Goal: Find specific page/section: Find specific page/section

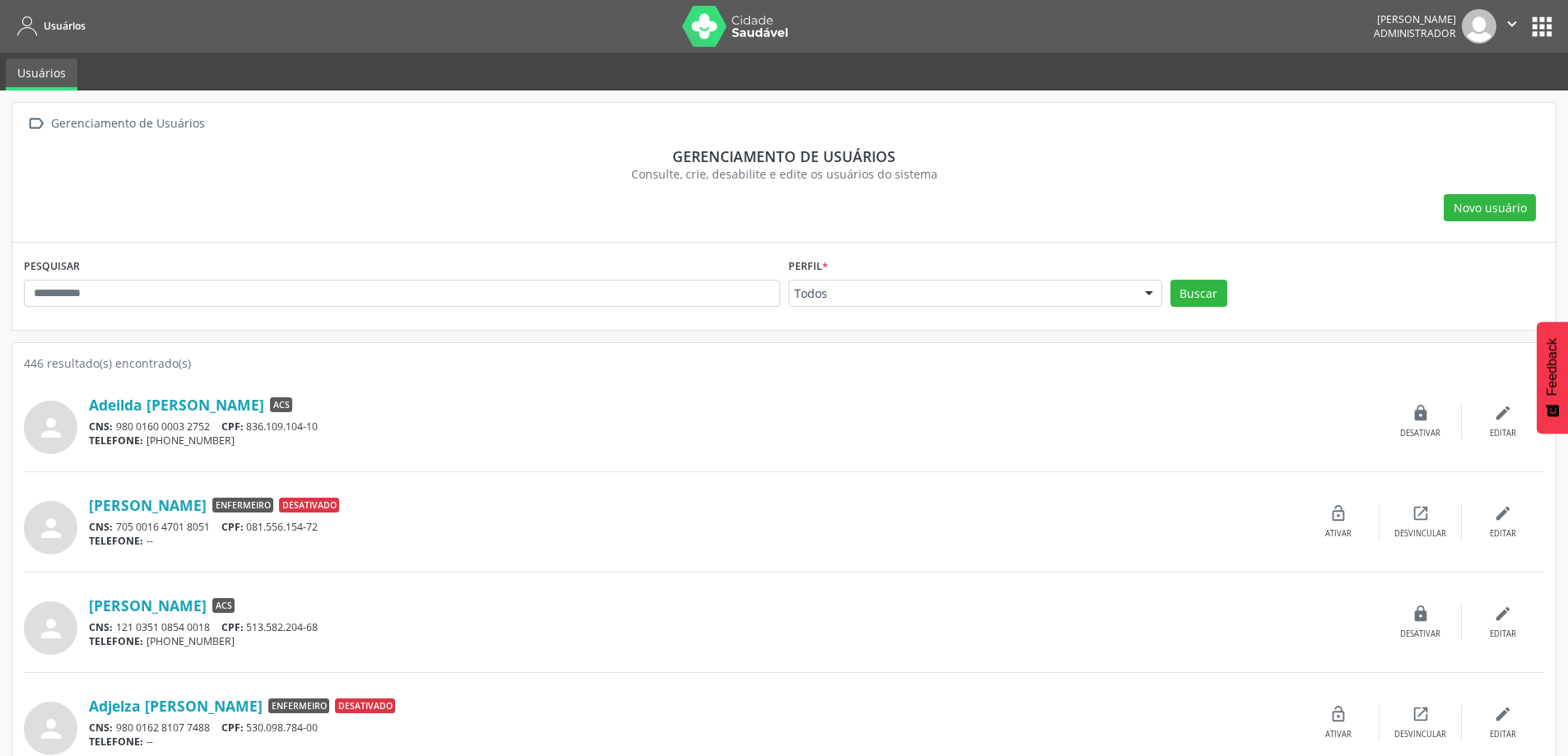
click at [1526, 28] on button "" at bounding box center [1512, 26] width 31 height 35
click at [1469, 67] on link "Configurações" at bounding box center [1469, 65] width 113 height 23
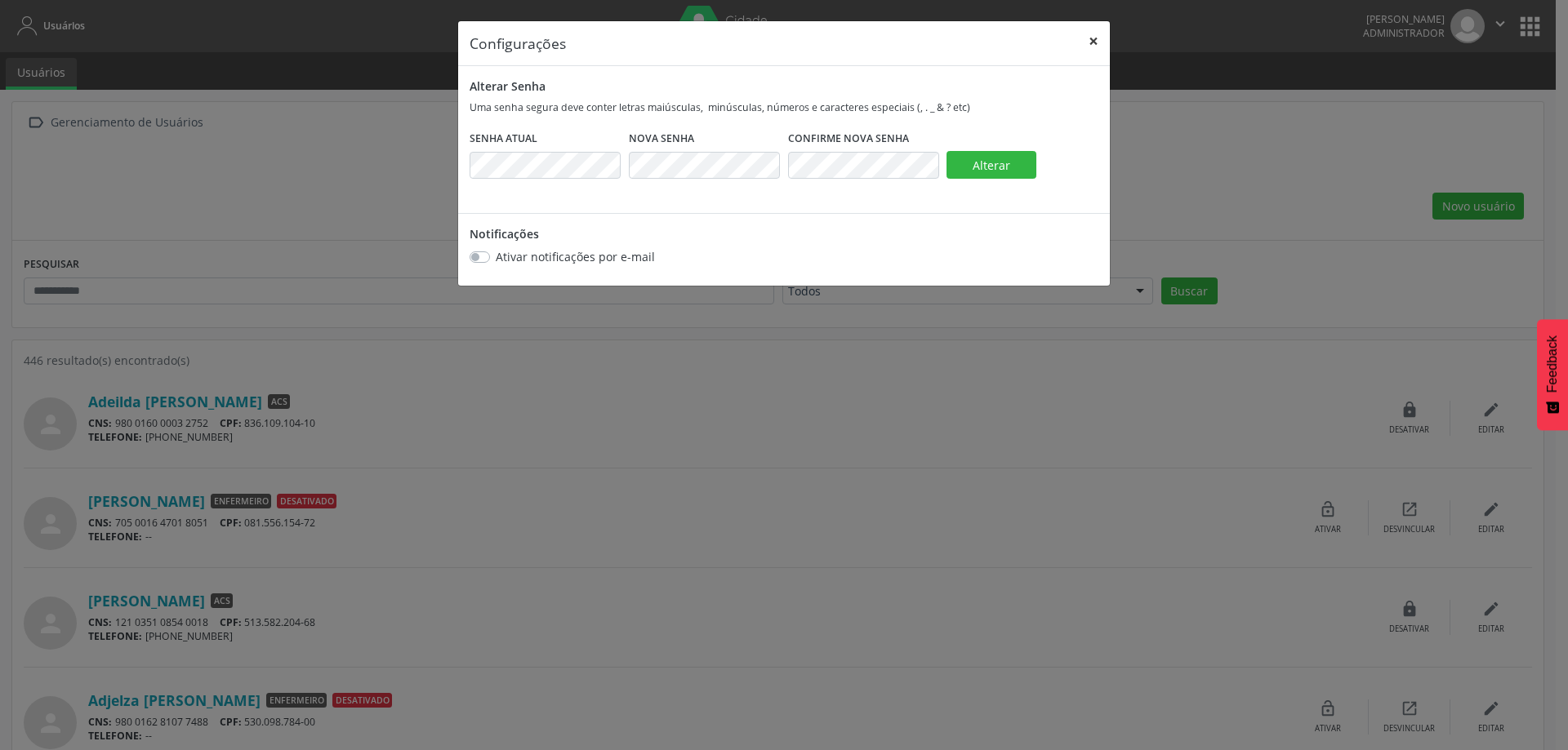
click at [1089, 43] on button "×" at bounding box center [1093, 41] width 33 height 40
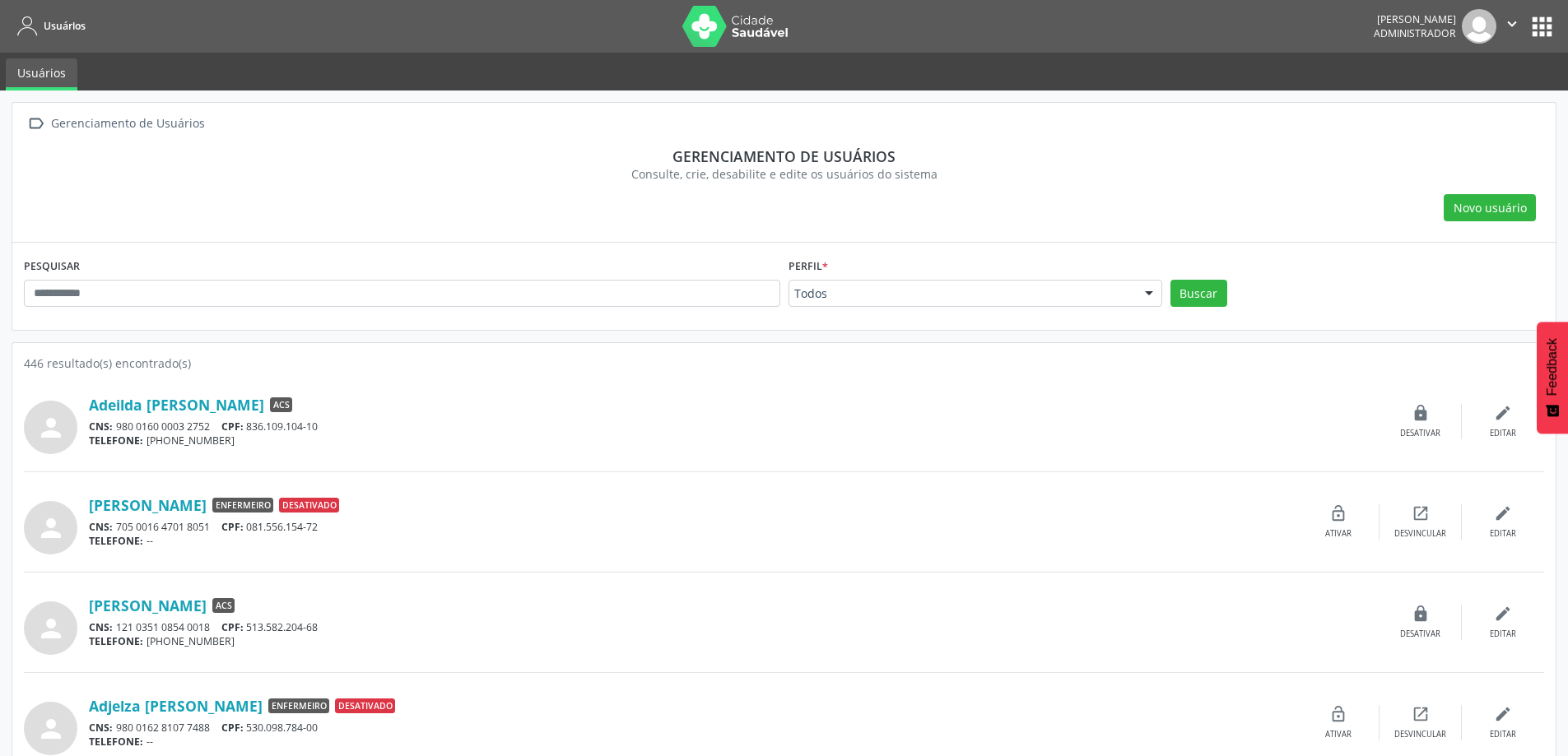
click at [1535, 28] on button "apps" at bounding box center [1541, 26] width 29 height 29
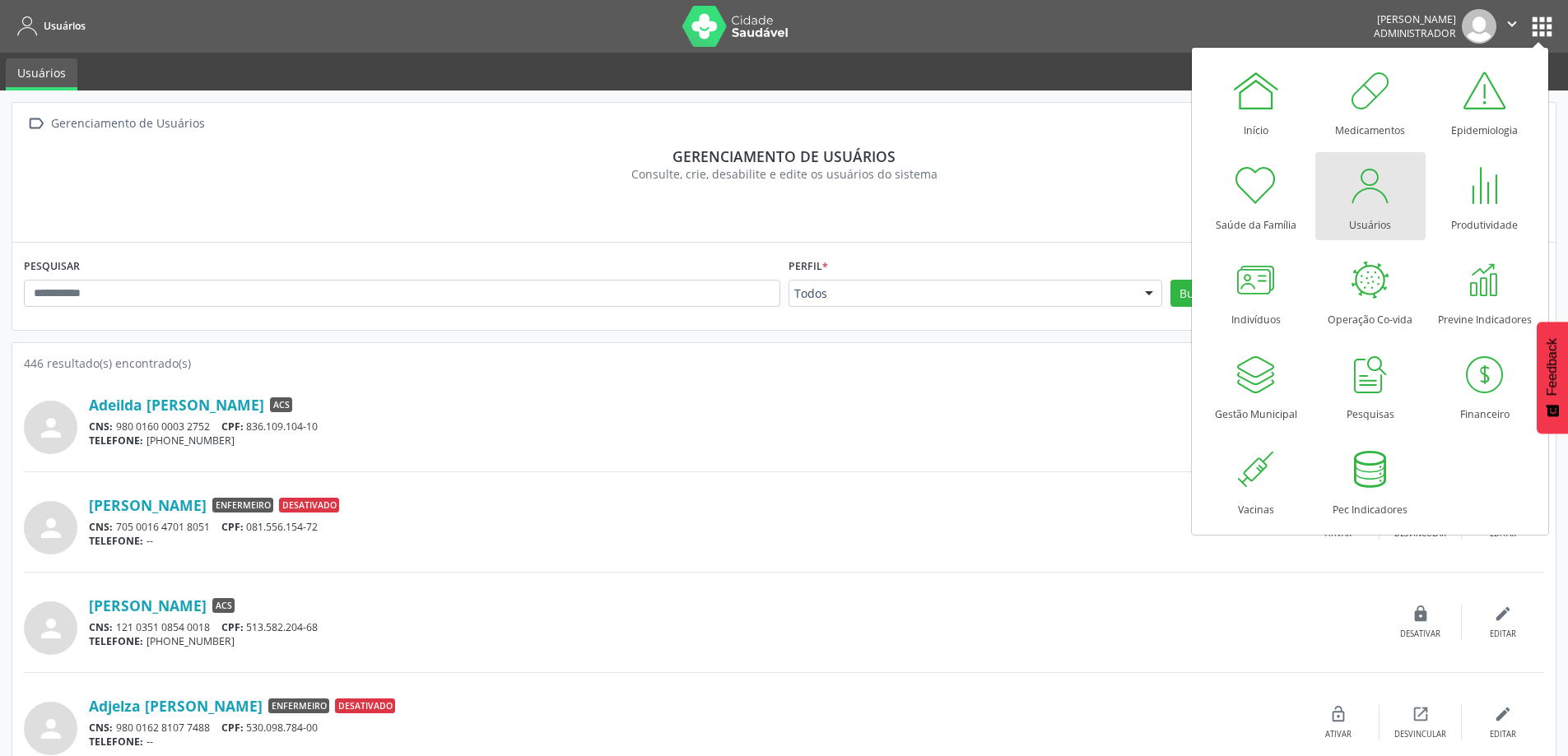
click at [1360, 202] on div at bounding box center [1370, 185] width 49 height 49
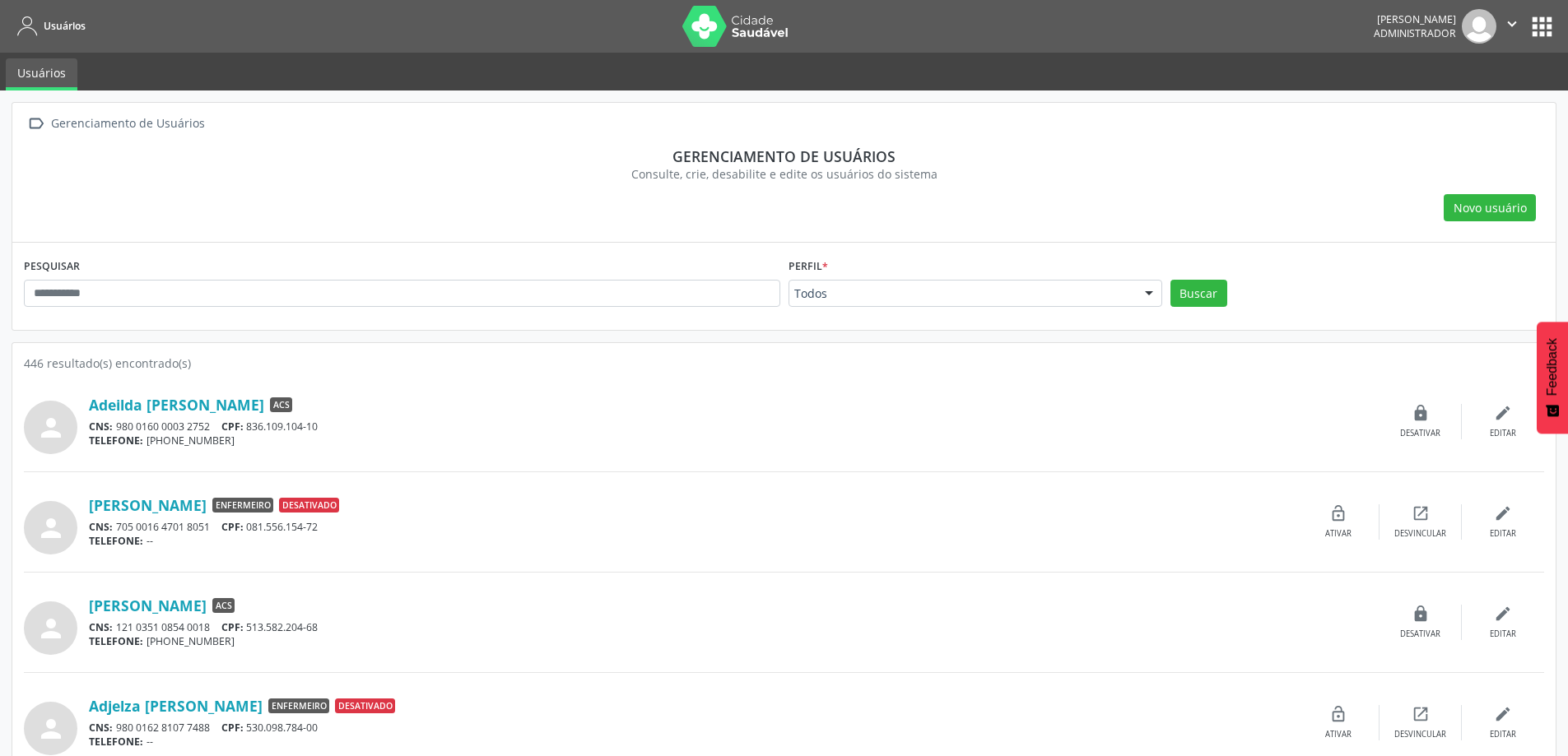
click at [1547, 24] on button "apps" at bounding box center [1541, 26] width 29 height 29
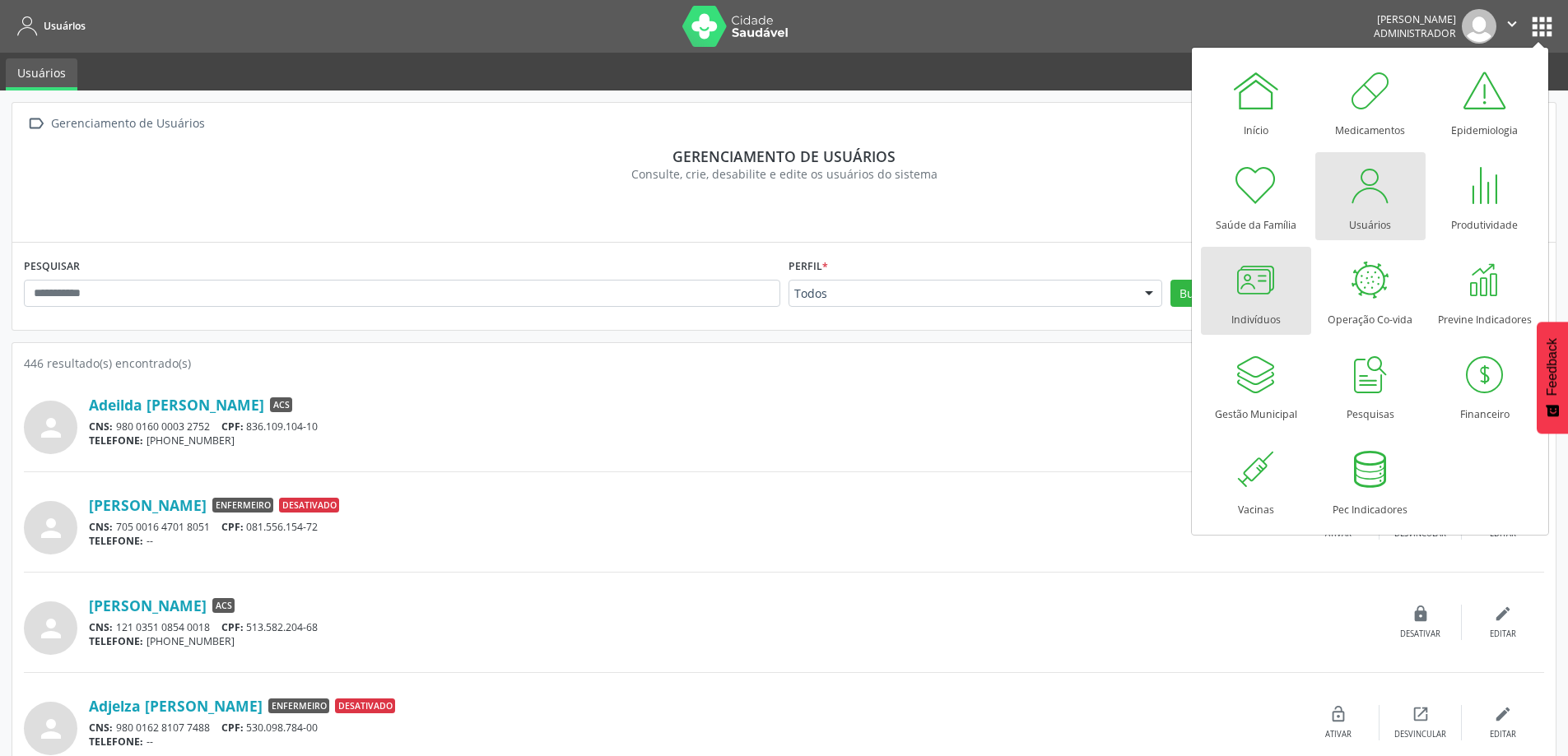
click at [1247, 283] on div at bounding box center [1256, 279] width 49 height 49
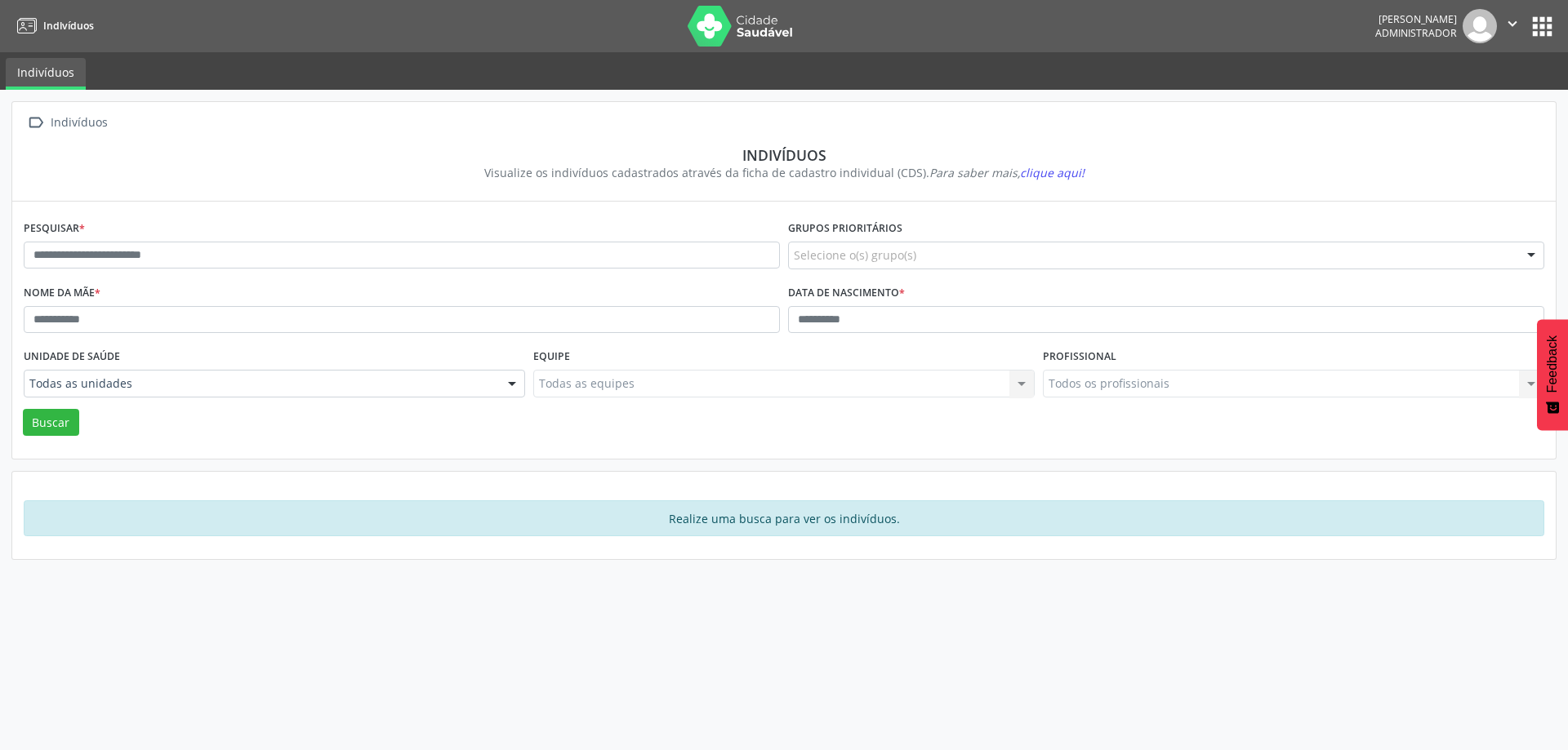
click at [959, 242] on div "Selecione o(s) grupo(s)" at bounding box center [1165, 256] width 756 height 27
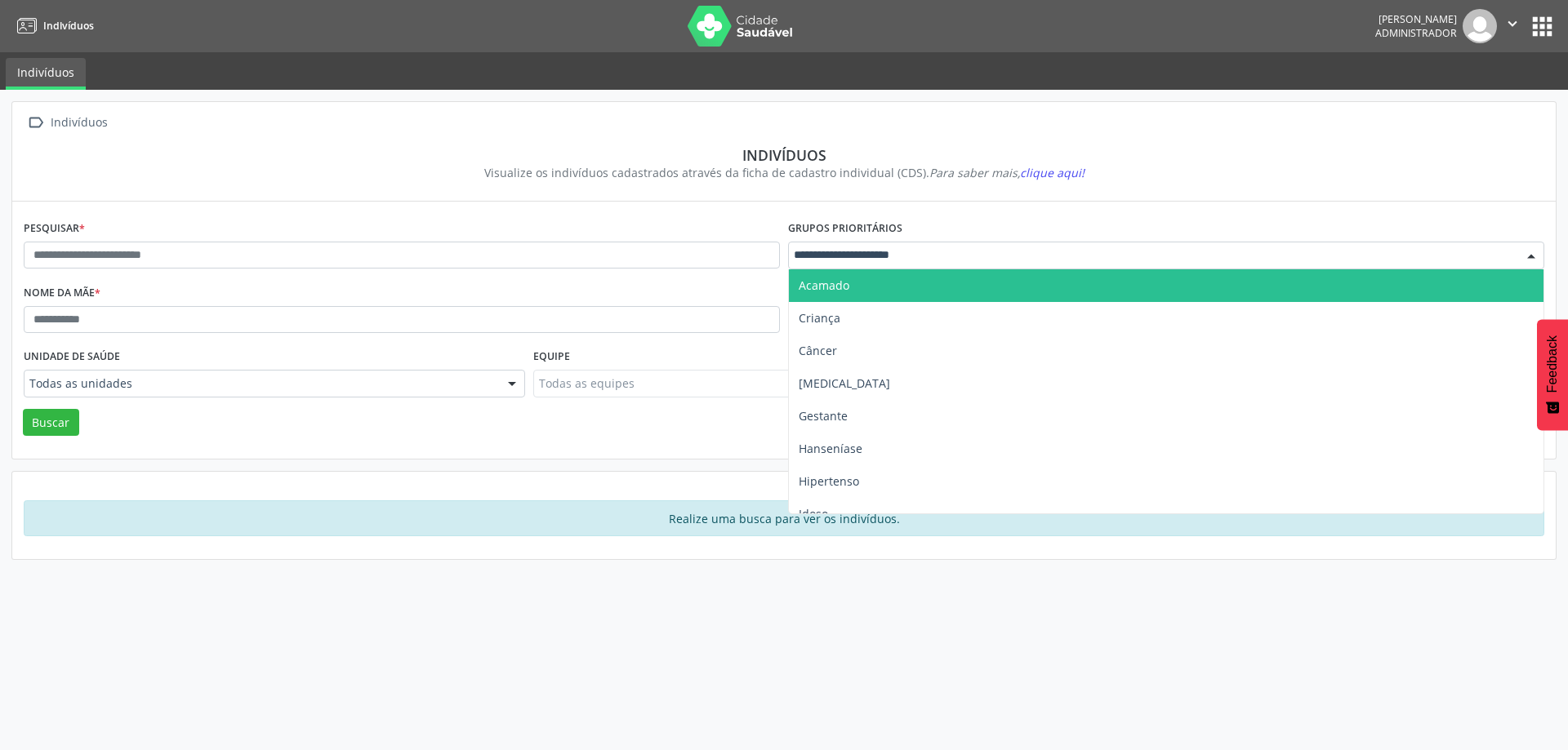
click at [1438, 253] on input "text" at bounding box center [1152, 254] width 717 height 16
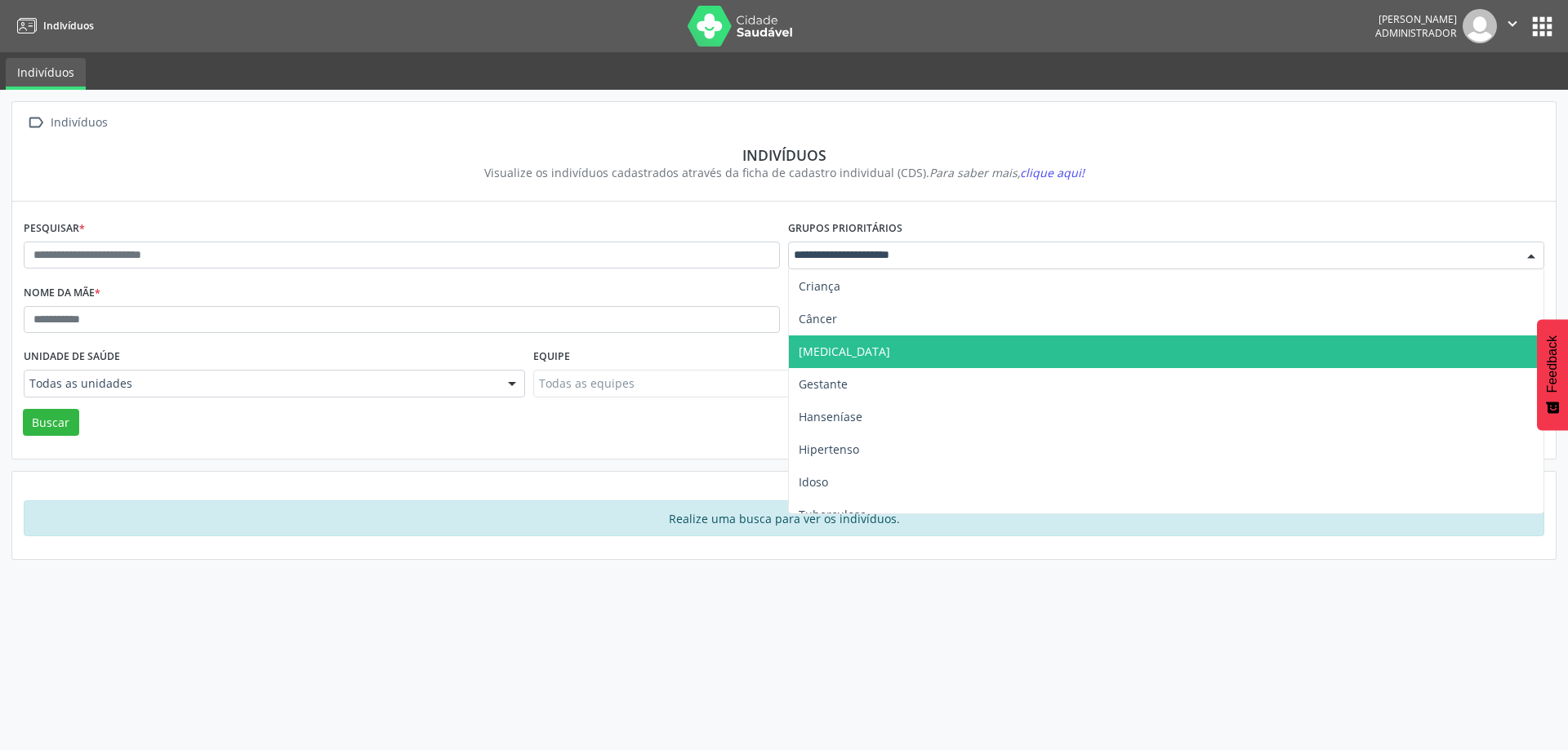
scroll to position [50, 0]
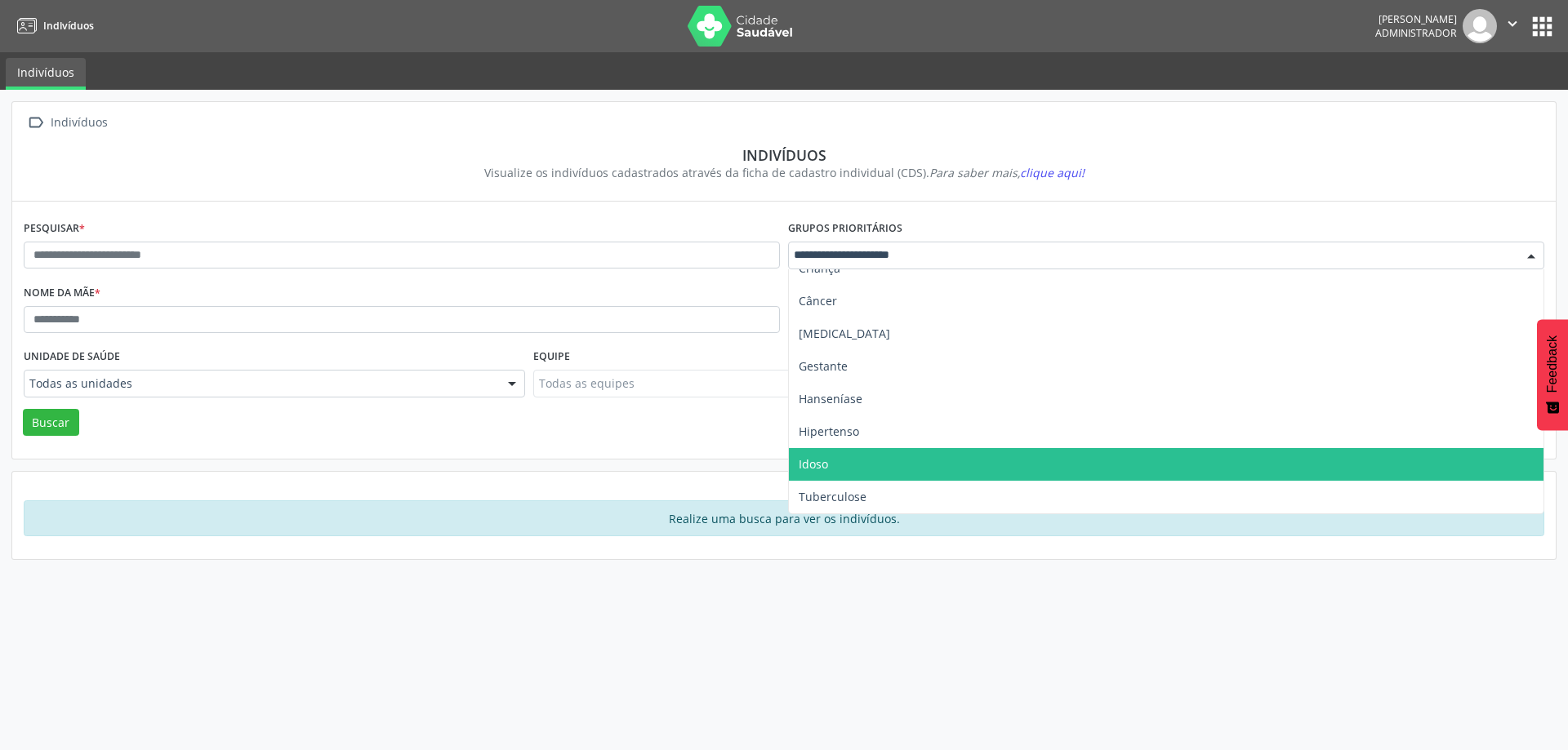
click at [638, 477] on div "Realize uma busca para ver os indivíduos." at bounding box center [784, 516] width 1543 height 88
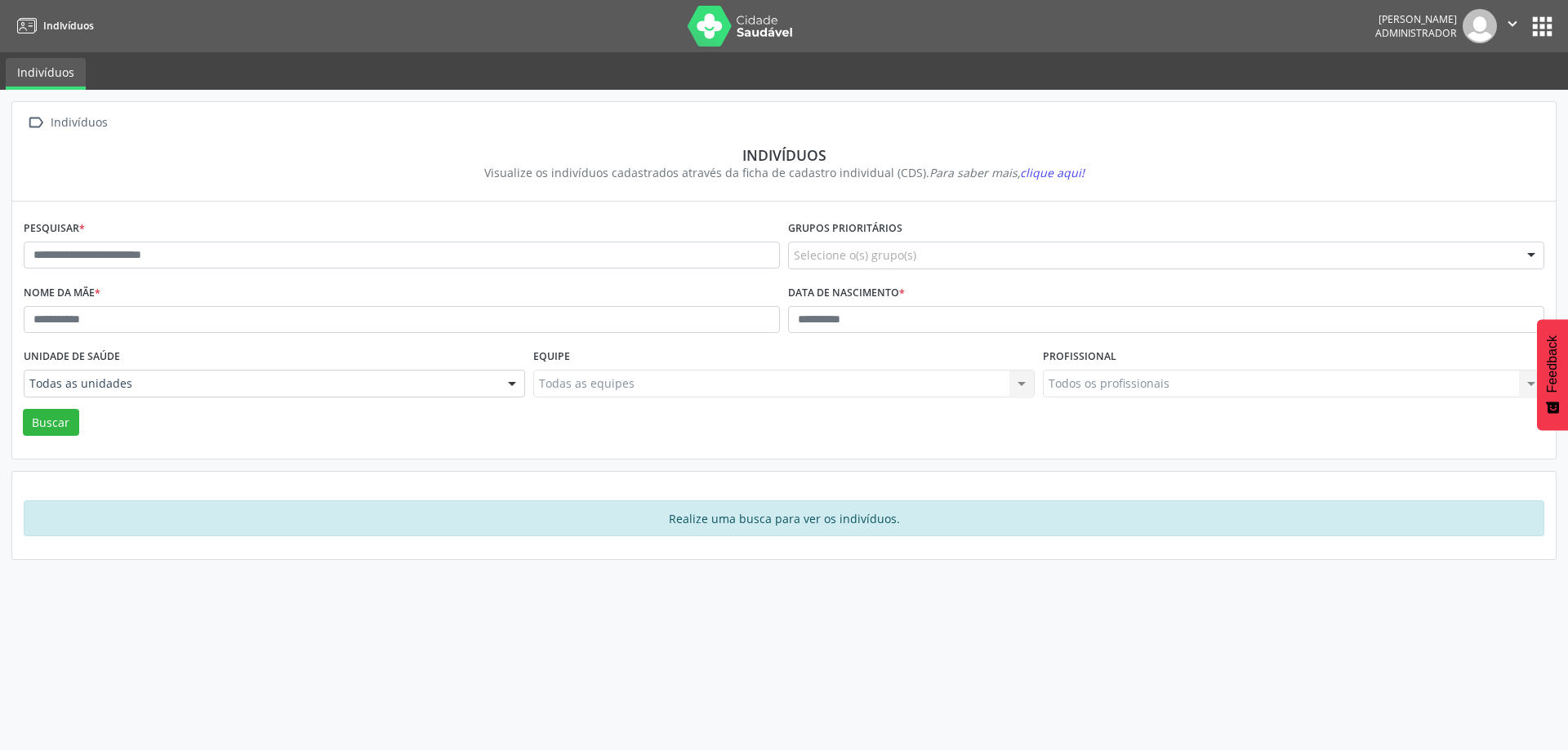
click at [28, 22] on icon at bounding box center [27, 27] width 21 height 21
click at [1531, 19] on button "apps" at bounding box center [1541, 26] width 28 height 28
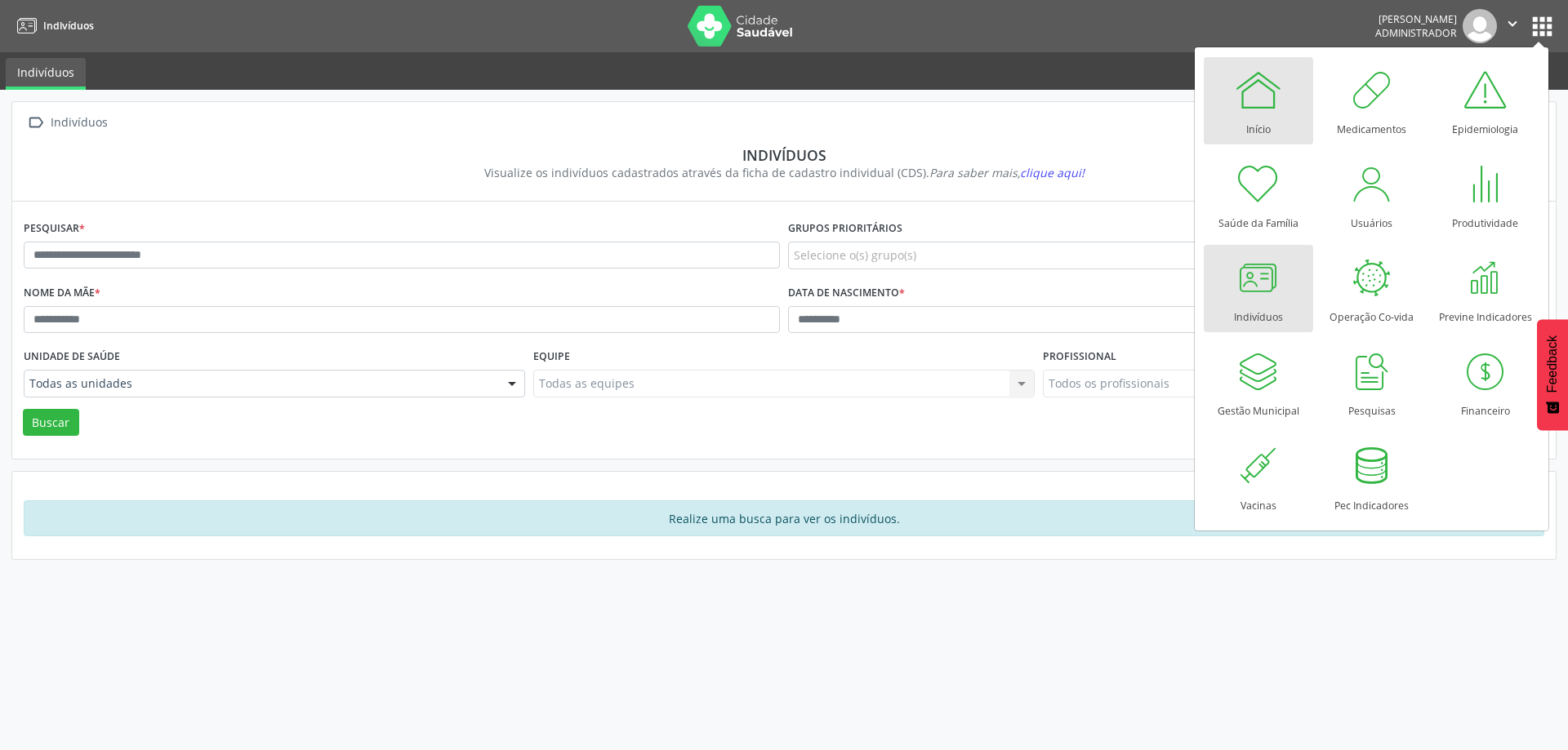
click at [1235, 100] on div at bounding box center [1258, 89] width 49 height 49
